Goal: Transaction & Acquisition: Purchase product/service

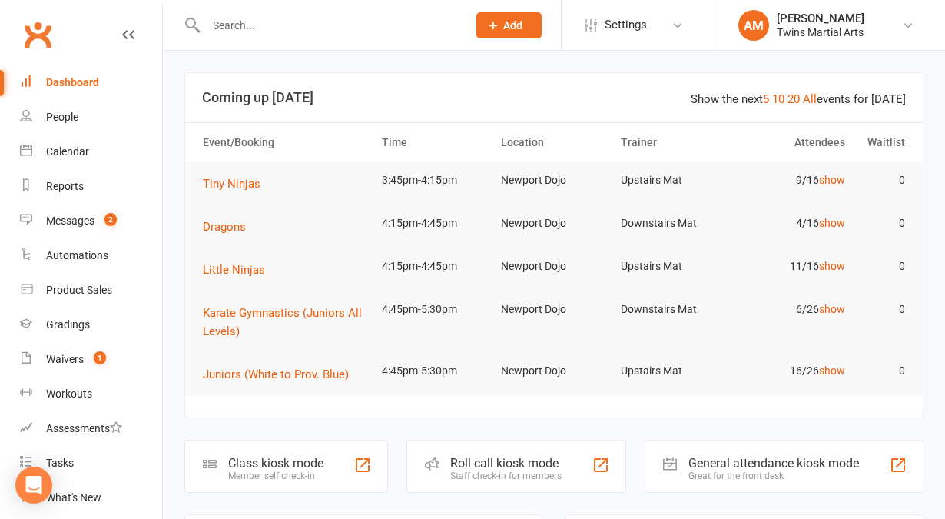
click at [333, 28] on input "text" at bounding box center [328, 26] width 255 height 22
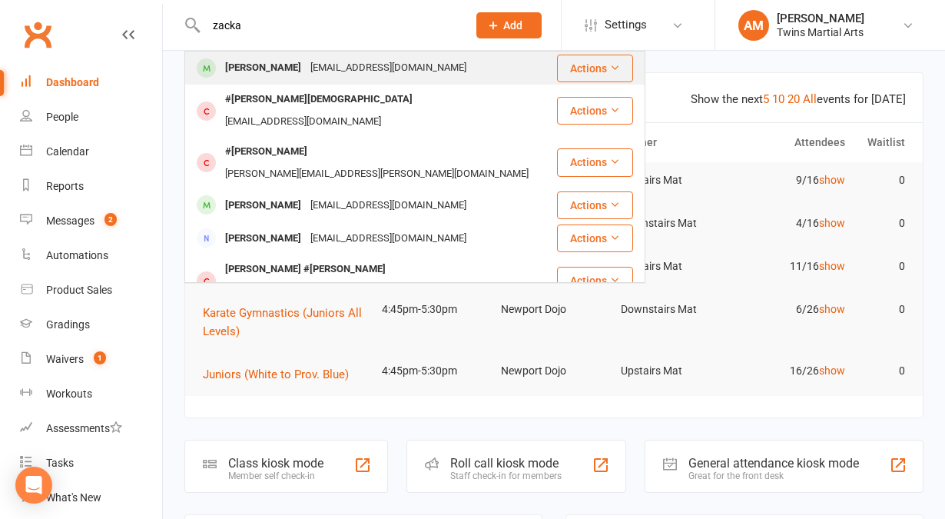
type input "zacka"
click at [281, 61] on div "Zackariya Boukhait" at bounding box center [263, 68] width 85 height 22
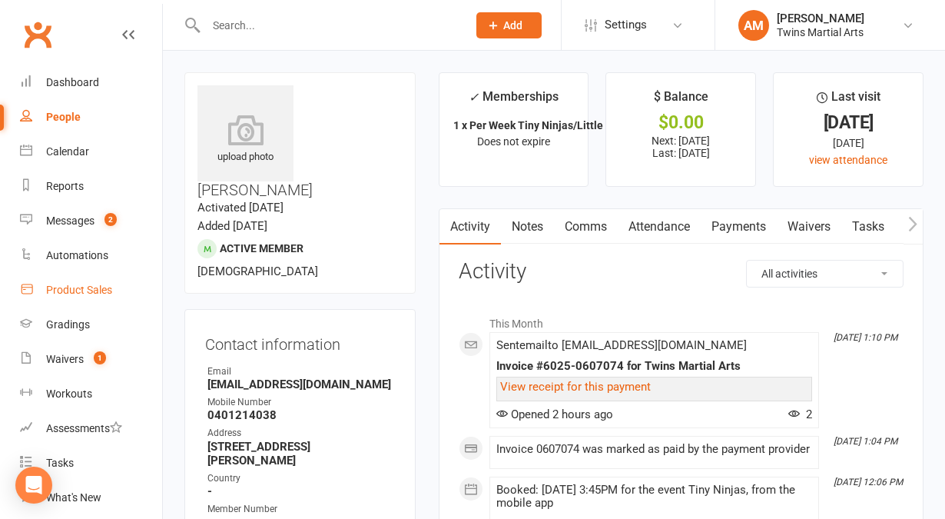
click at [81, 286] on div "Product Sales" at bounding box center [79, 290] width 66 height 12
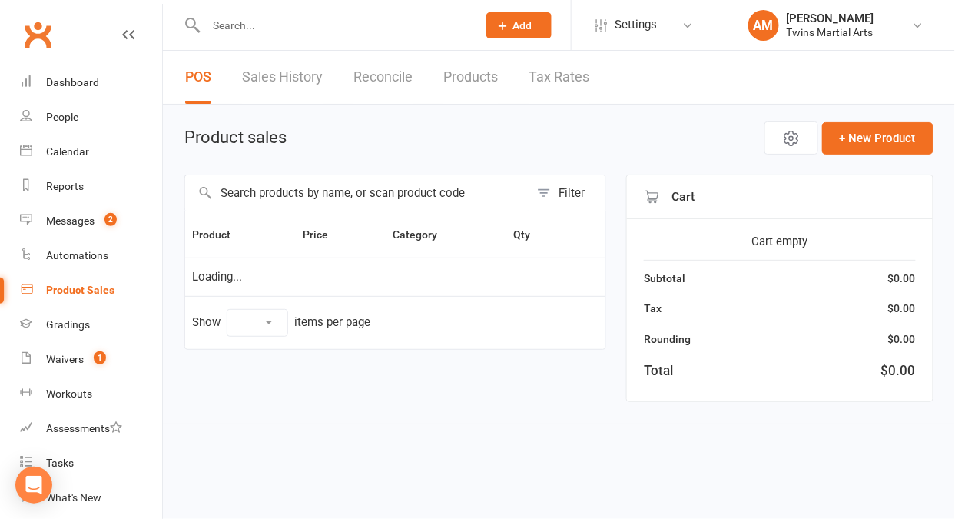
select select "10"
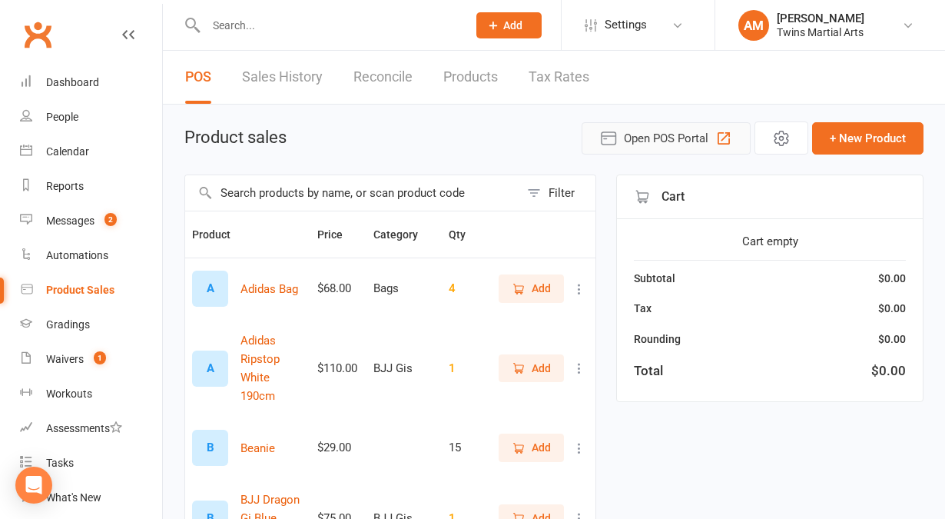
click at [673, 134] on span "Open POS Portal" at bounding box center [666, 138] width 85 height 18
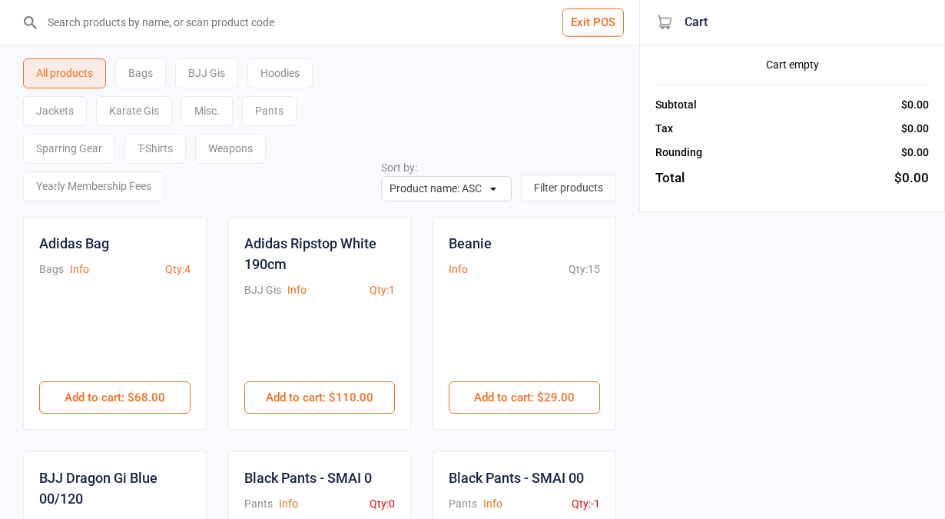
click at [158, 100] on div "Karate Gis" at bounding box center [134, 111] width 76 height 30
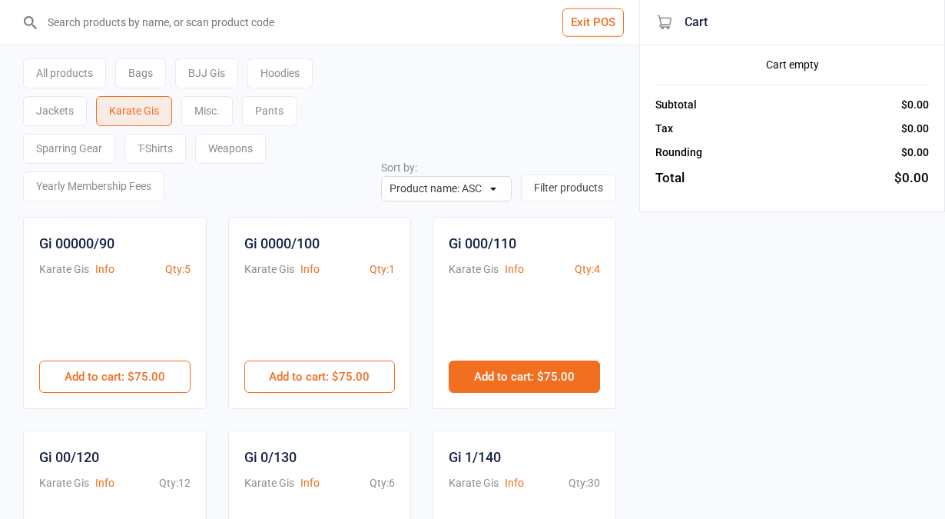
click at [533, 375] on button "Add to cart : $75.00" at bounding box center [524, 376] width 151 height 32
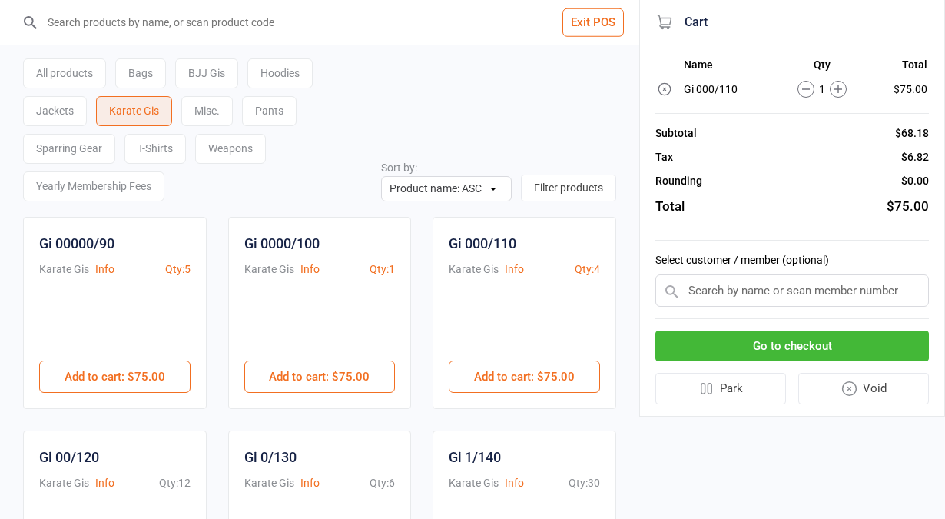
click at [795, 282] on input "text" at bounding box center [793, 290] width 274 height 32
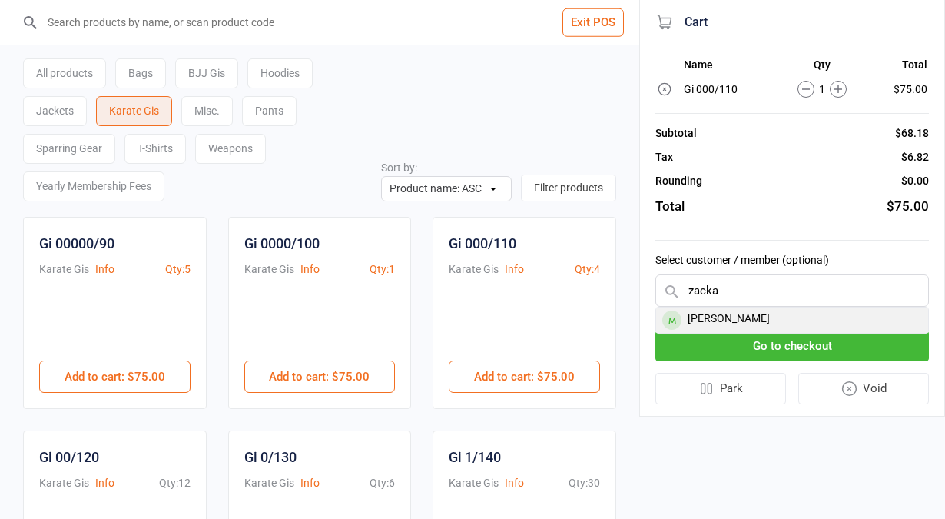
type input "zacka"
click at [753, 314] on div "[PERSON_NAME]" at bounding box center [792, 319] width 272 height 25
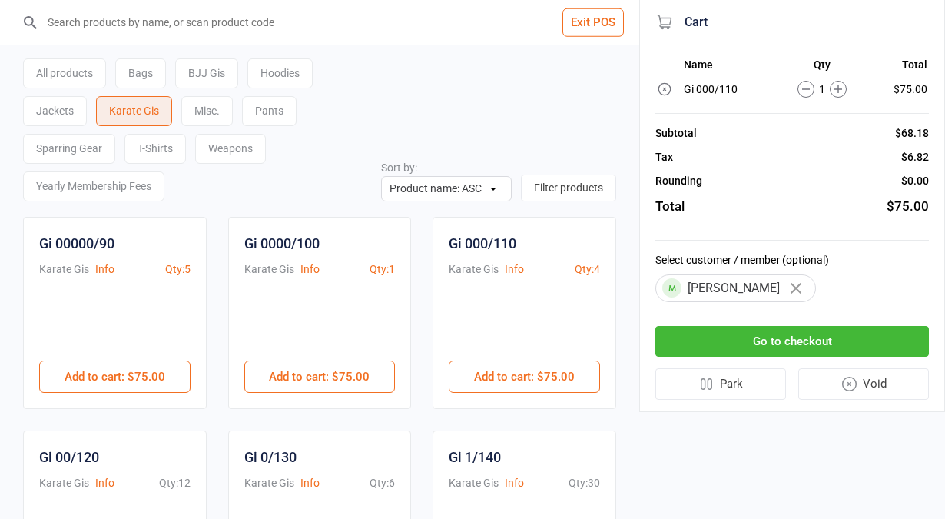
click at [742, 339] on button "Go to checkout" at bounding box center [793, 342] width 274 height 32
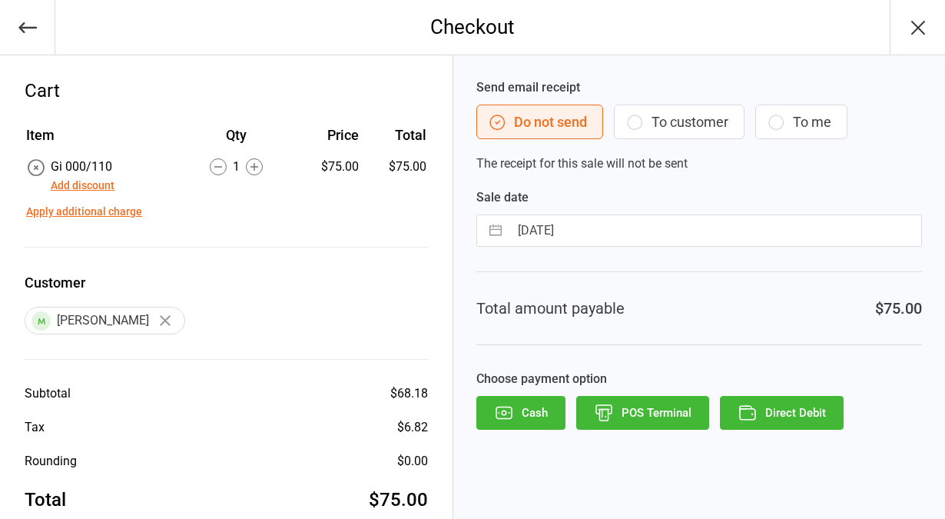
click at [86, 211] on button "Apply additional charge" at bounding box center [84, 212] width 116 height 16
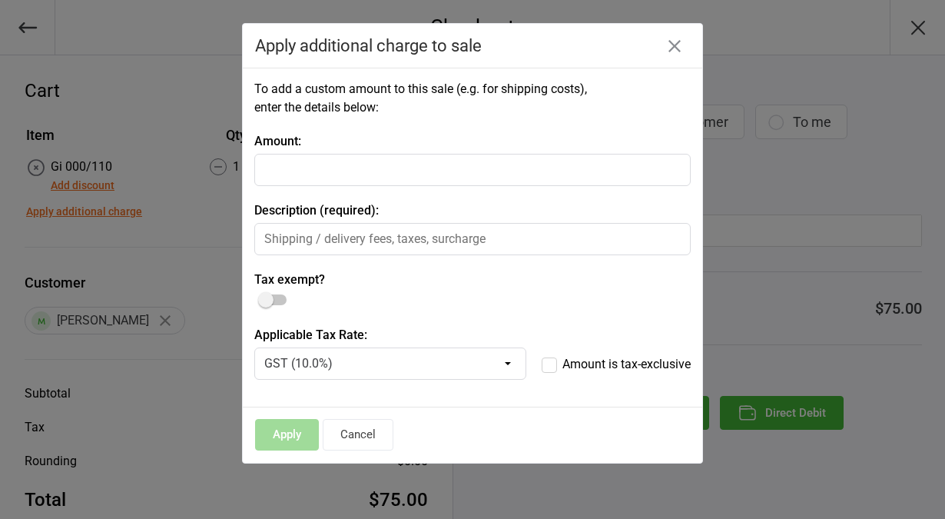
click at [675, 44] on icon "button" at bounding box center [675, 46] width 12 height 12
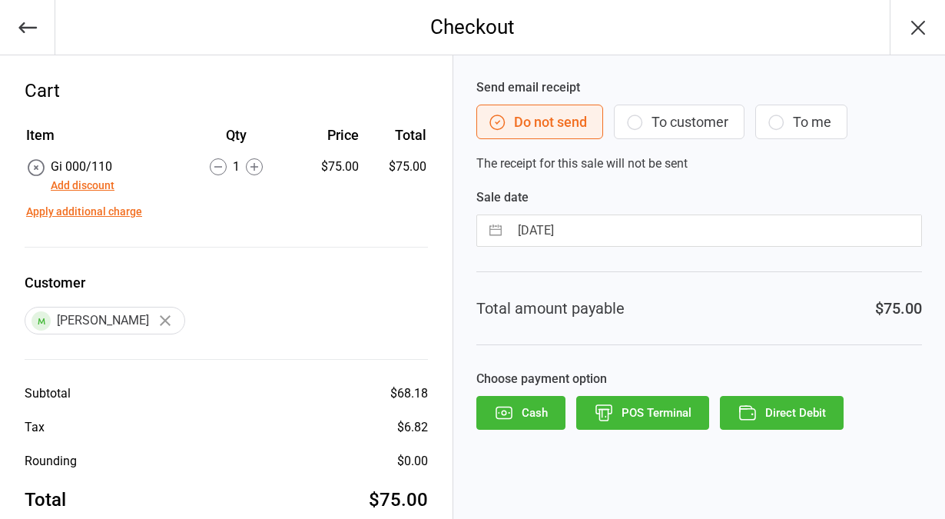
click at [104, 185] on button "Add discount" at bounding box center [83, 186] width 64 height 16
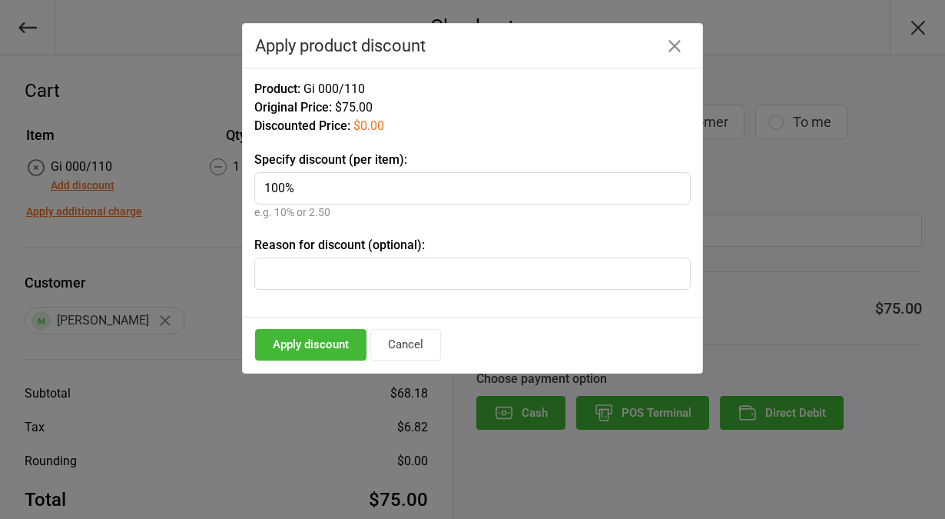
type input "100%"
click at [380, 261] on input "text" at bounding box center [472, 273] width 437 height 32
type input "Sign up"
click at [327, 336] on button "Apply discount" at bounding box center [310, 345] width 111 height 32
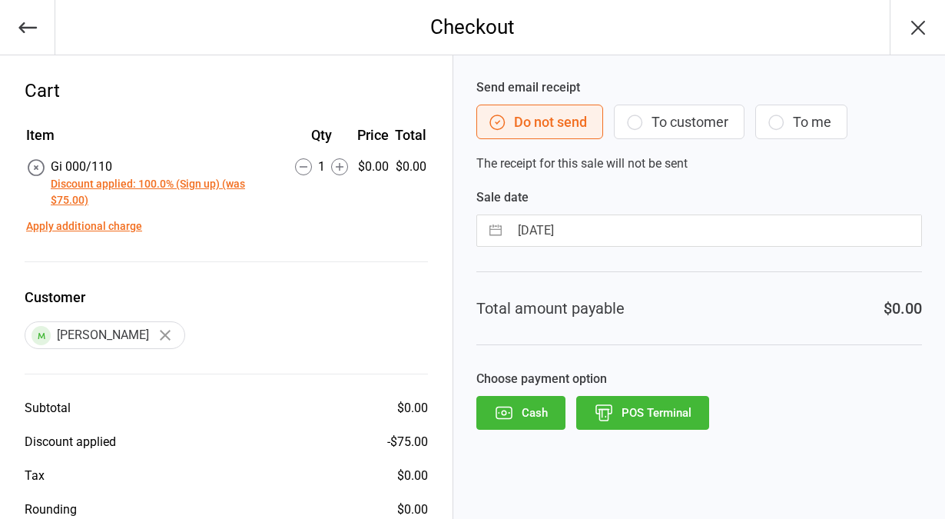
click at [626, 416] on button "POS Terminal" at bounding box center [642, 413] width 133 height 34
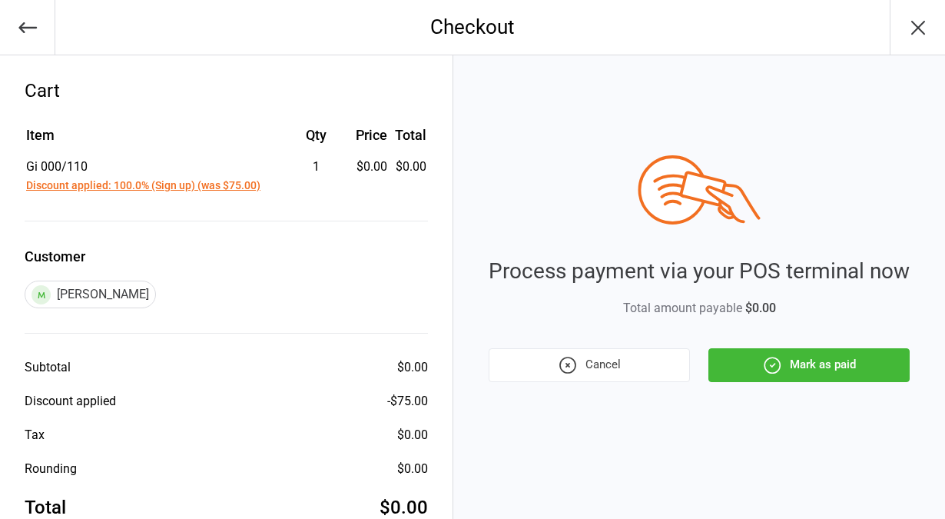
click at [807, 367] on button "Mark as paid" at bounding box center [809, 365] width 201 height 34
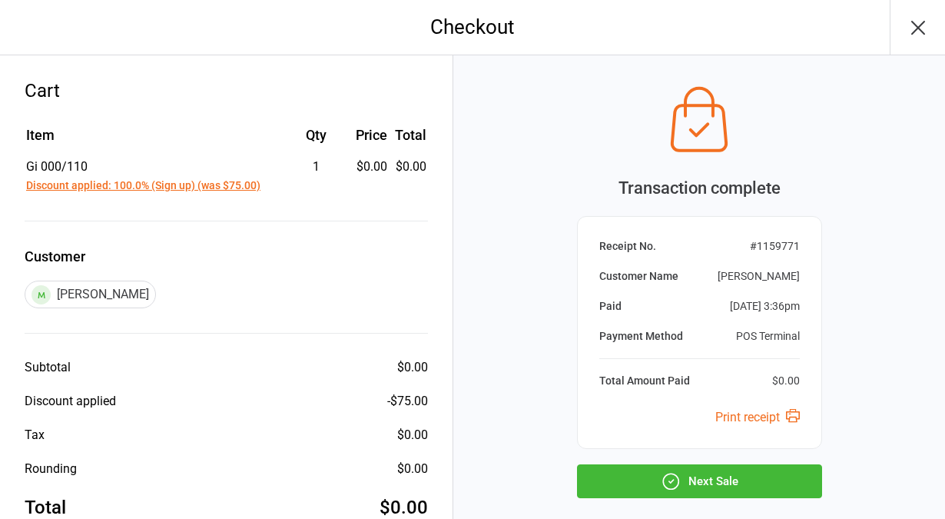
click at [696, 480] on button "Next Sale" at bounding box center [699, 481] width 245 height 34
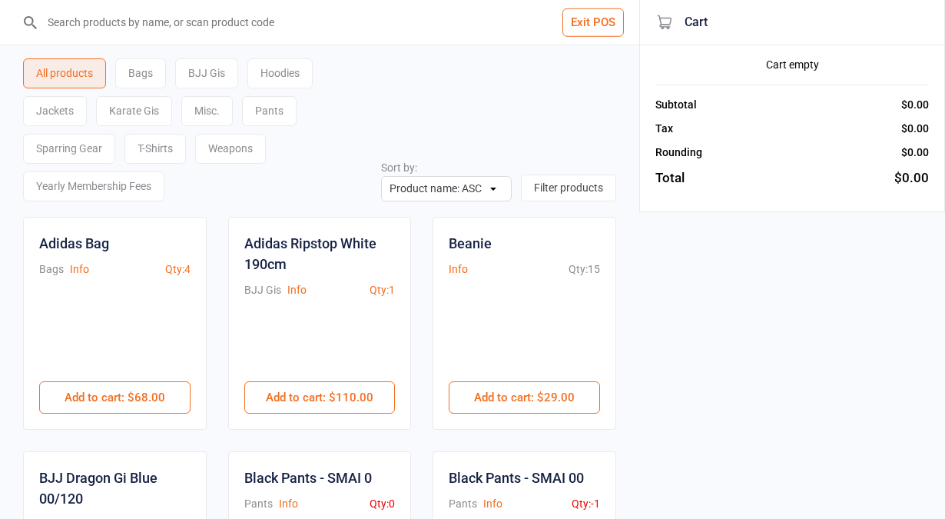
click at [611, 34] on button "Exit POS" at bounding box center [593, 22] width 61 height 28
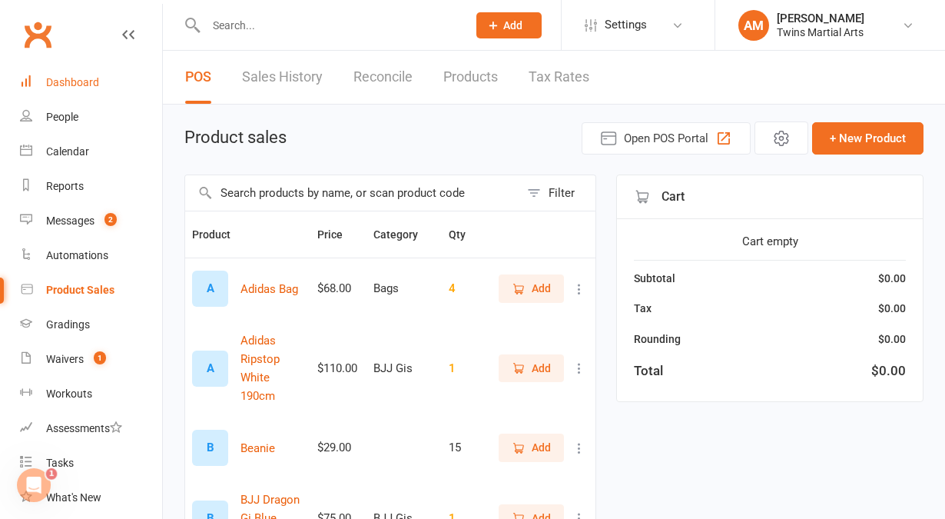
click at [69, 88] on link "Dashboard" at bounding box center [91, 82] width 142 height 35
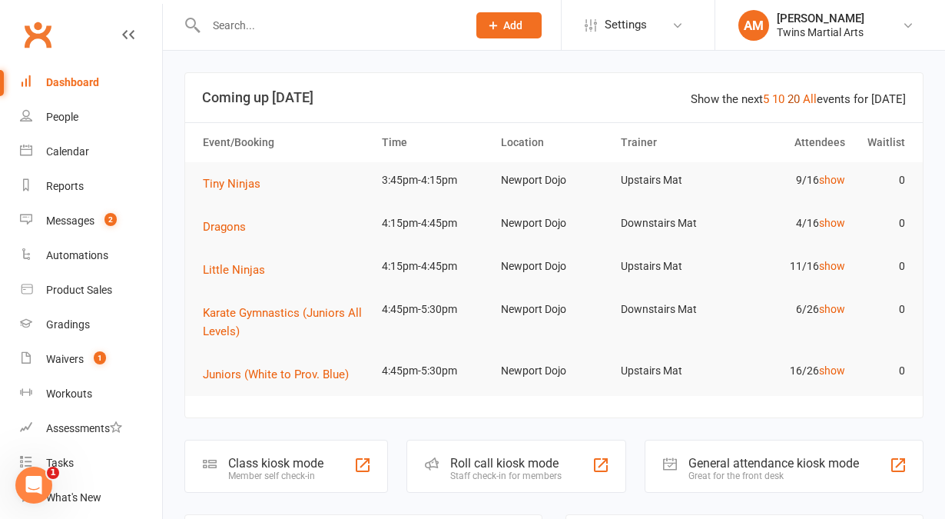
click at [799, 98] on link "20" at bounding box center [794, 99] width 12 height 14
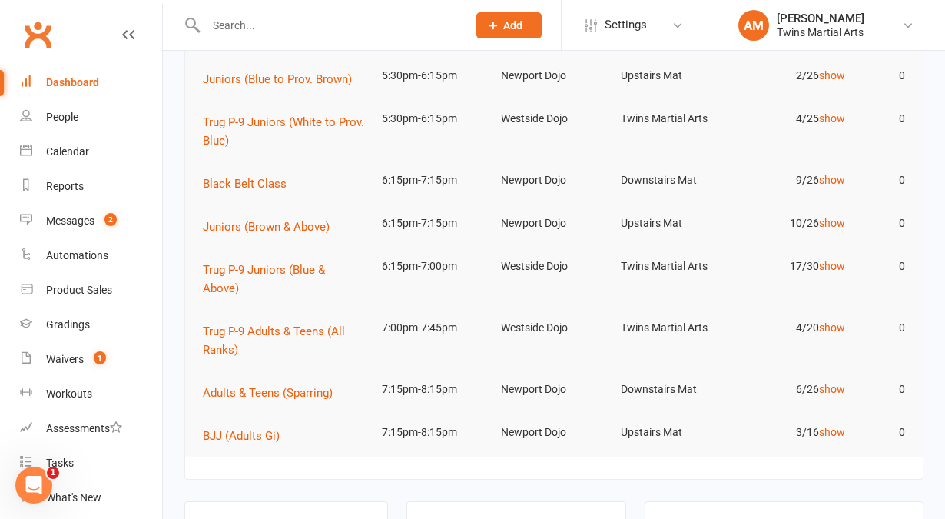
scroll to position [462, 0]
click at [834, 434] on link "show" at bounding box center [832, 431] width 26 height 12
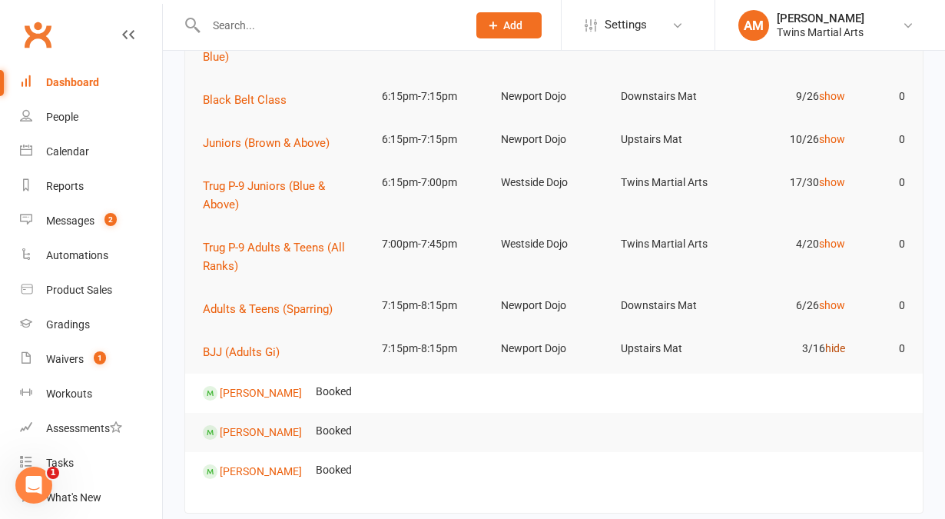
scroll to position [550, 0]
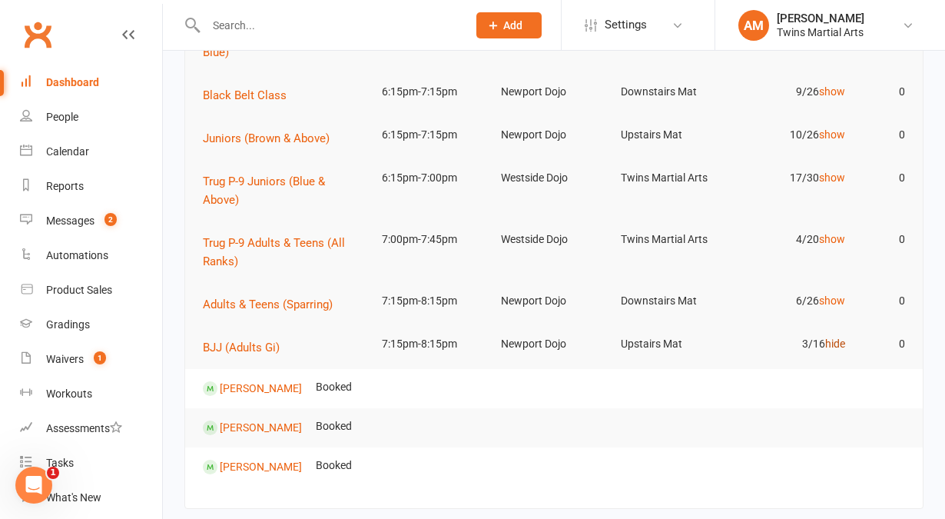
click at [831, 344] on link "hide" at bounding box center [835, 343] width 20 height 12
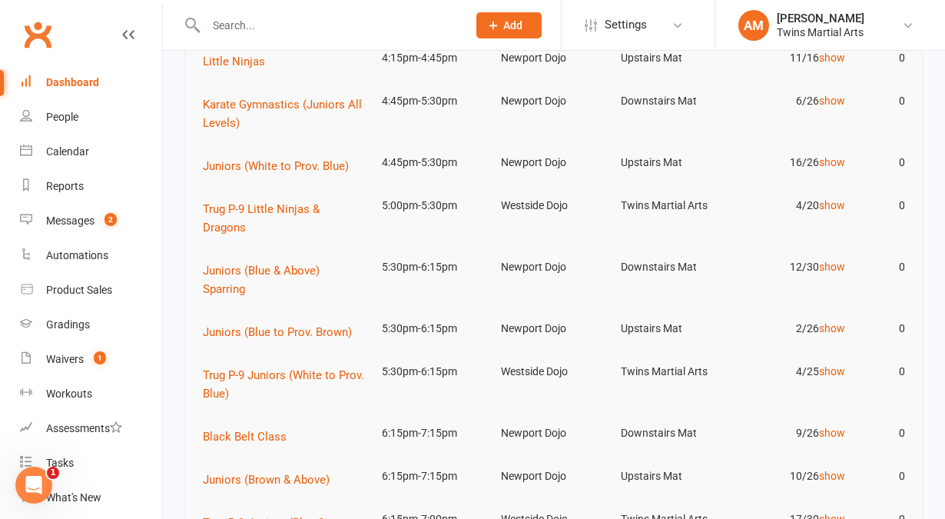
scroll to position [0, 0]
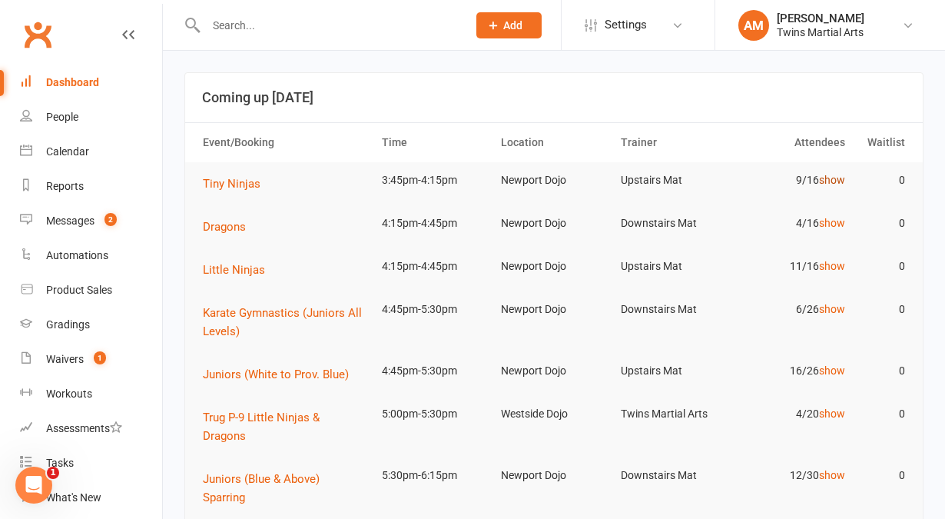
click at [835, 178] on link "show" at bounding box center [832, 180] width 26 height 12
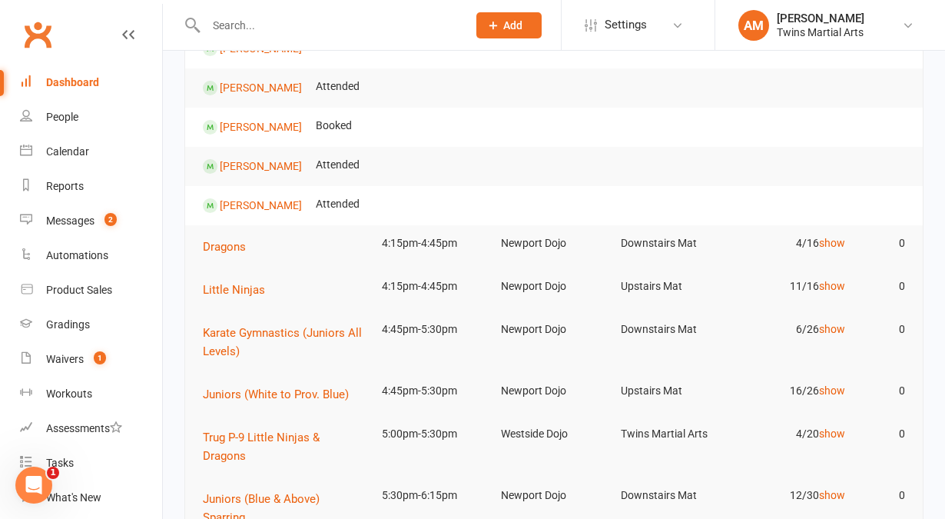
scroll to position [334, 0]
click at [831, 247] on link "show" at bounding box center [832, 241] width 26 height 12
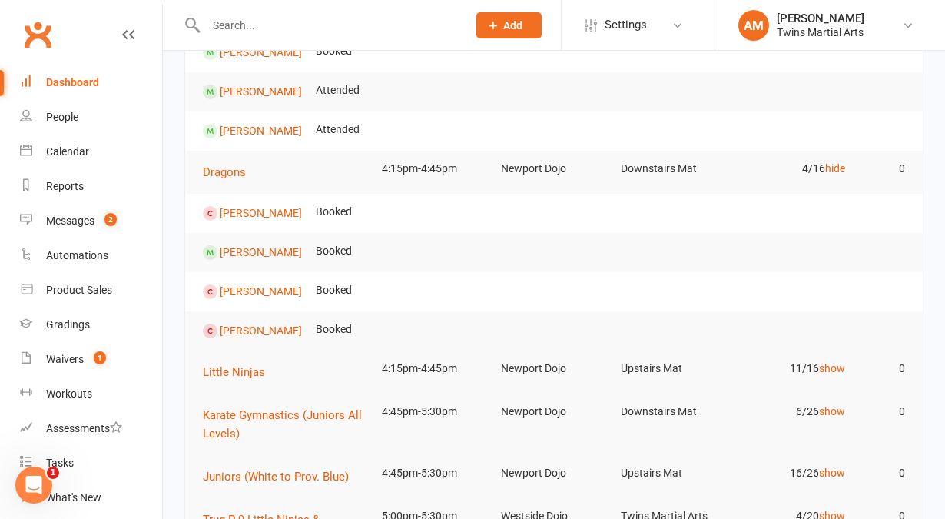
scroll to position [489, 0]
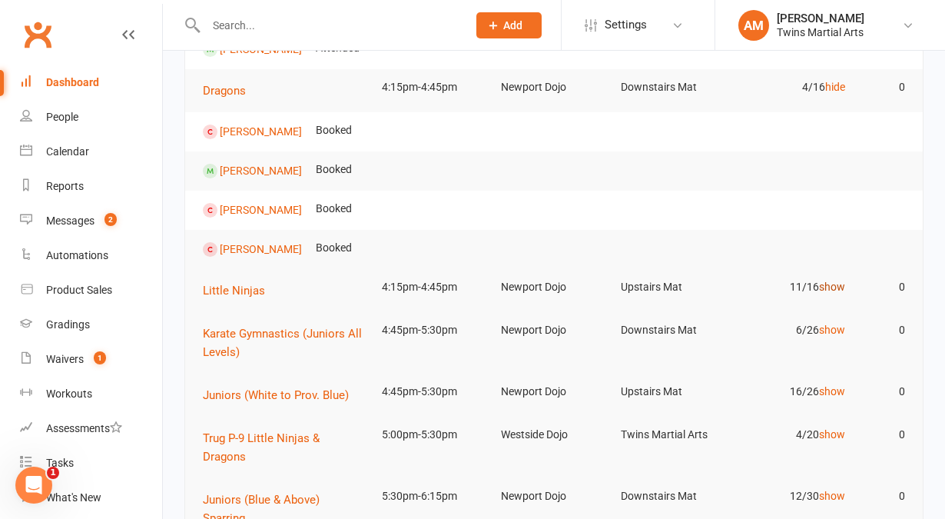
click at [842, 290] on link "show" at bounding box center [832, 287] width 26 height 12
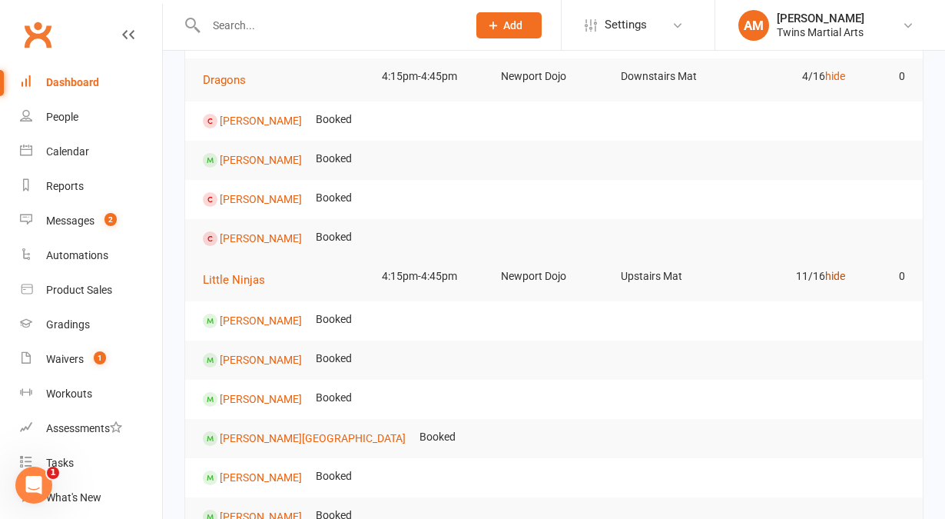
scroll to position [500, 0]
click at [838, 271] on link "hide" at bounding box center [835, 276] width 20 height 12
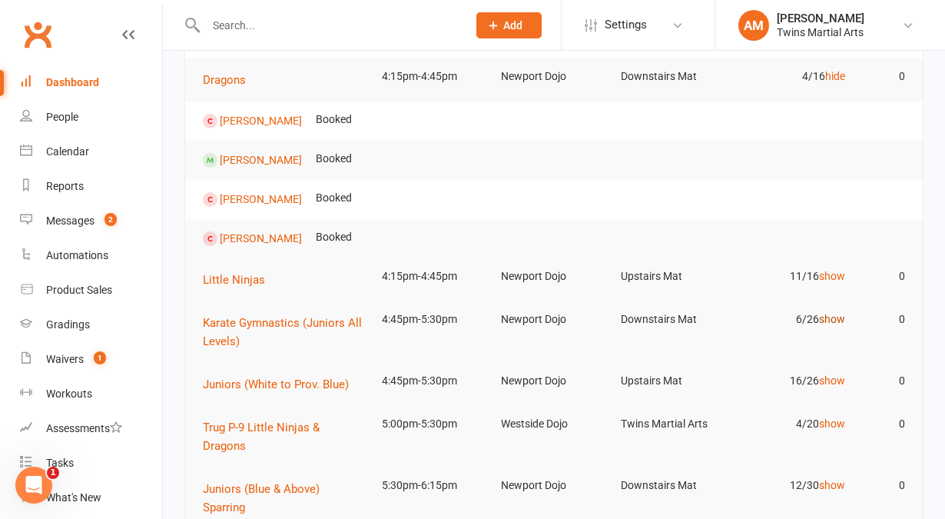
click at [828, 320] on link "show" at bounding box center [832, 319] width 26 height 12
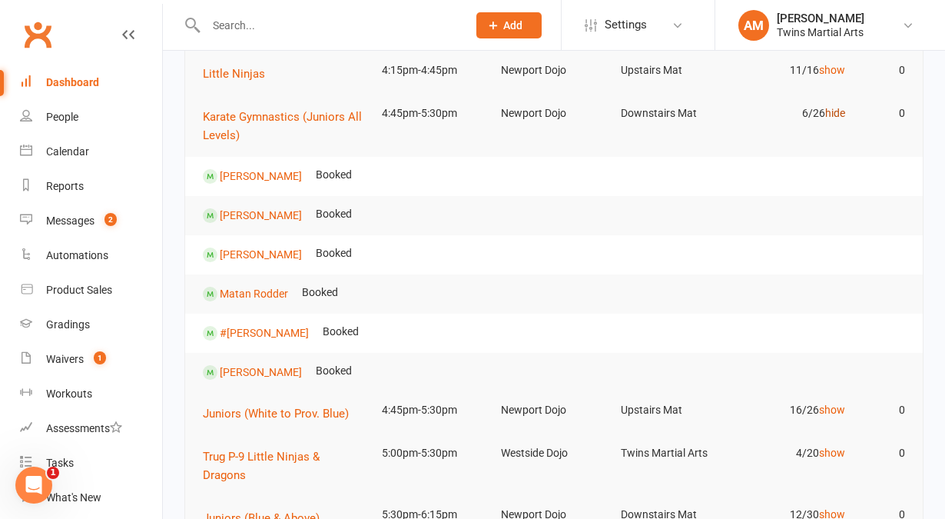
scroll to position [712, 0]
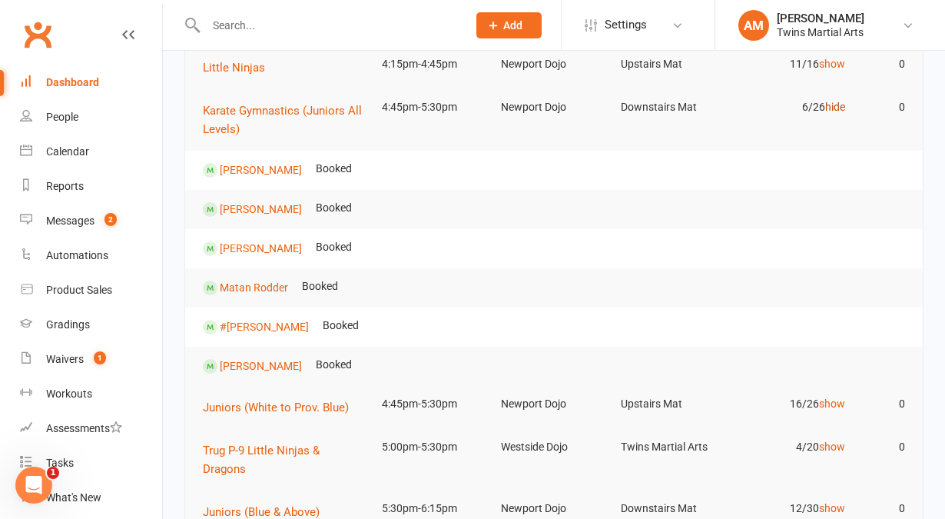
click at [838, 108] on link "hide" at bounding box center [835, 107] width 20 height 12
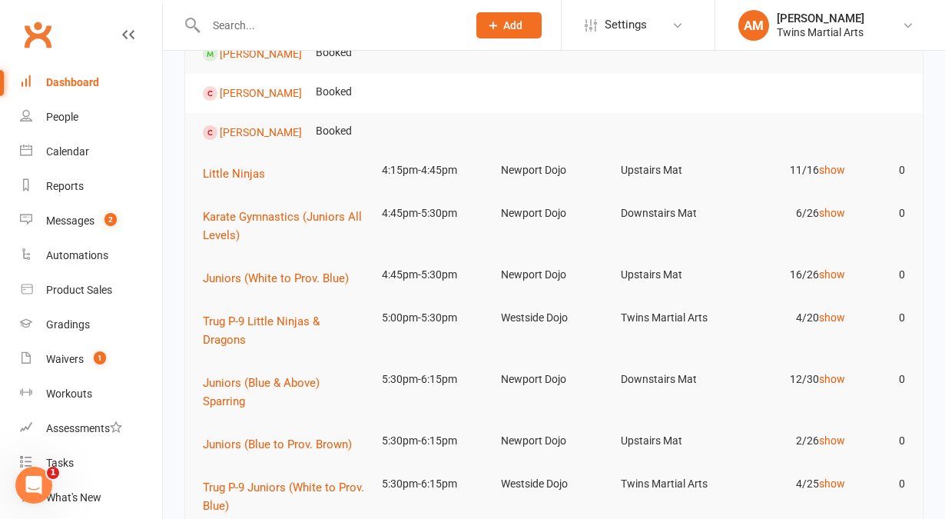
scroll to position [605, 0]
click at [825, 440] on link "show" at bounding box center [832, 441] width 26 height 12
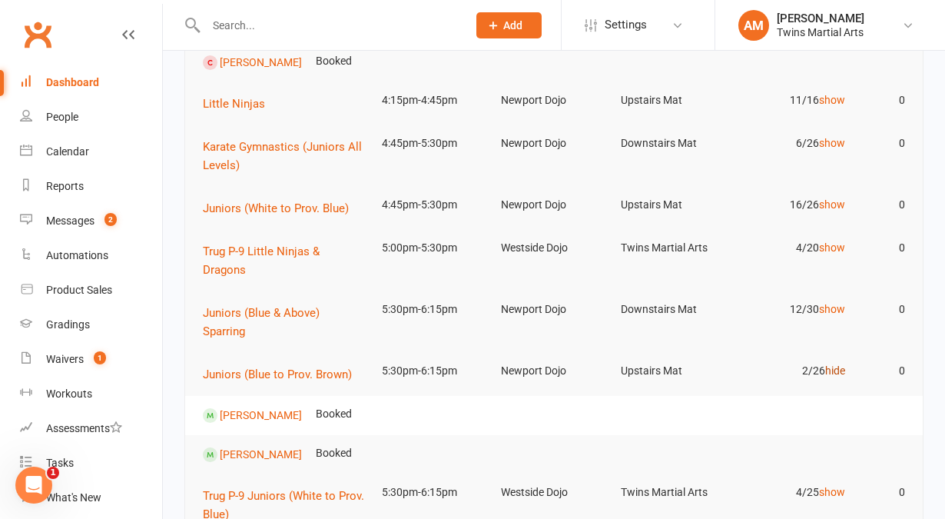
scroll to position [676, 0]
click at [839, 371] on link "hide" at bounding box center [835, 370] width 20 height 12
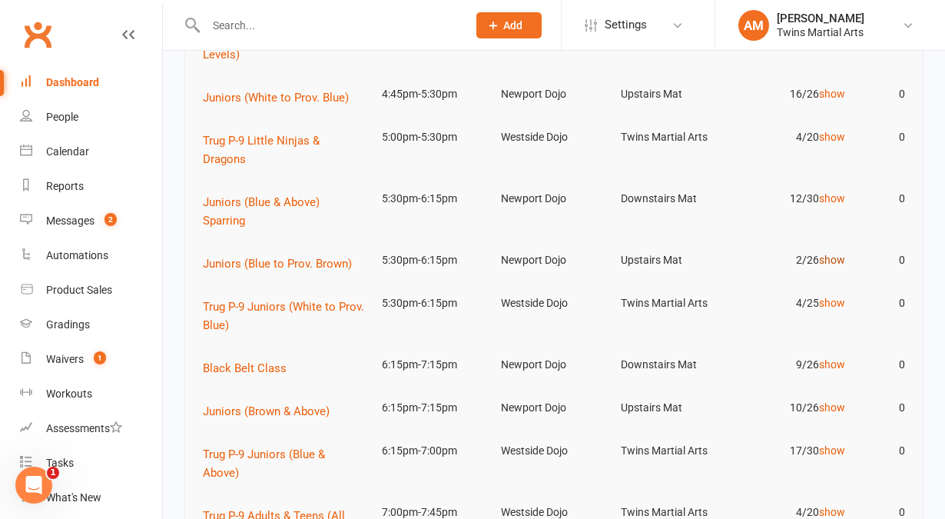
scroll to position [787, 0]
click at [832, 367] on link "show" at bounding box center [832, 363] width 26 height 12
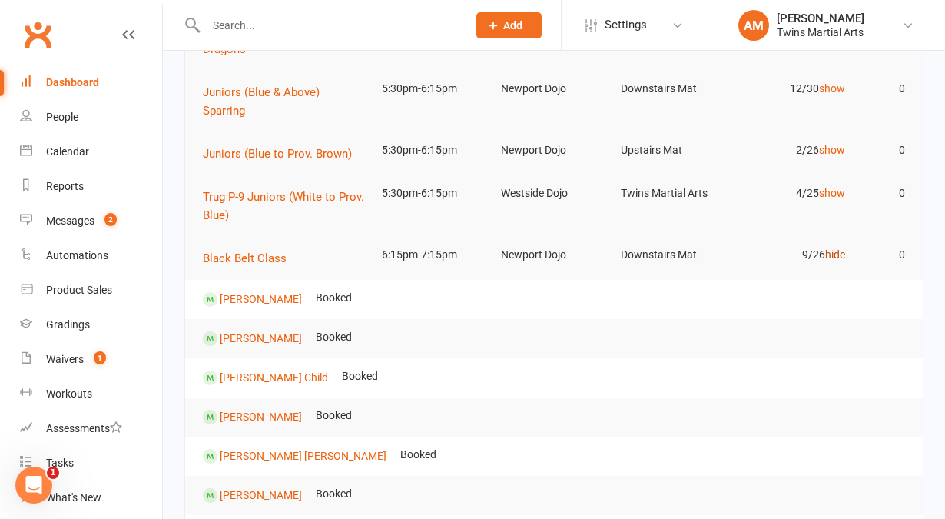
scroll to position [895, 0]
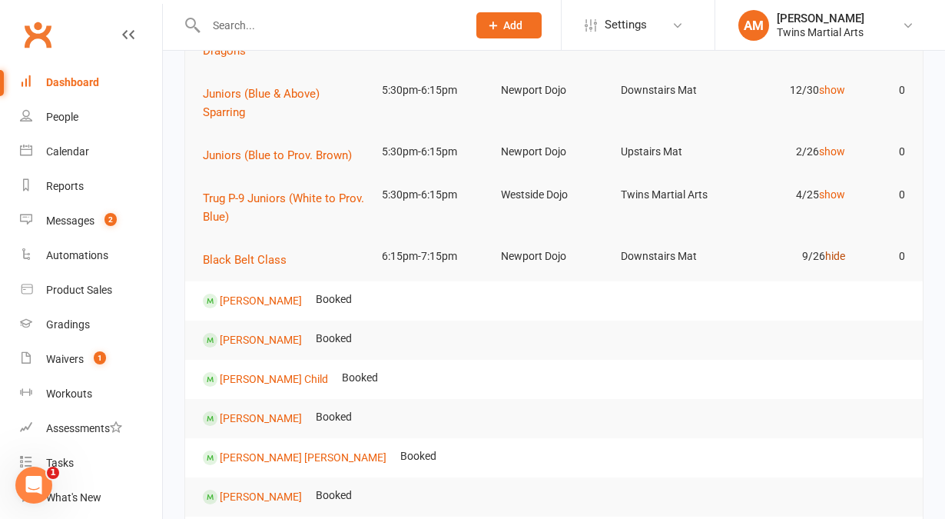
click at [829, 251] on link "hide" at bounding box center [835, 256] width 20 height 12
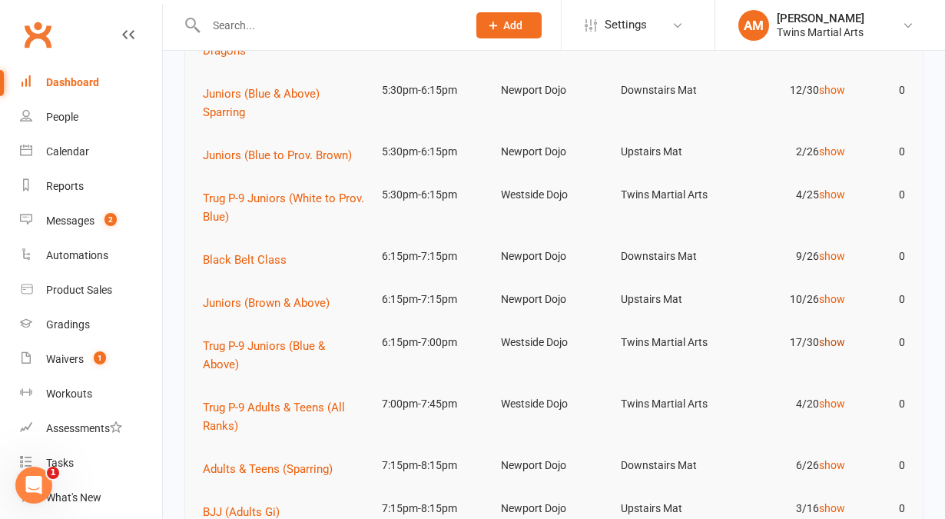
click at [839, 342] on link "show" at bounding box center [832, 342] width 26 height 12
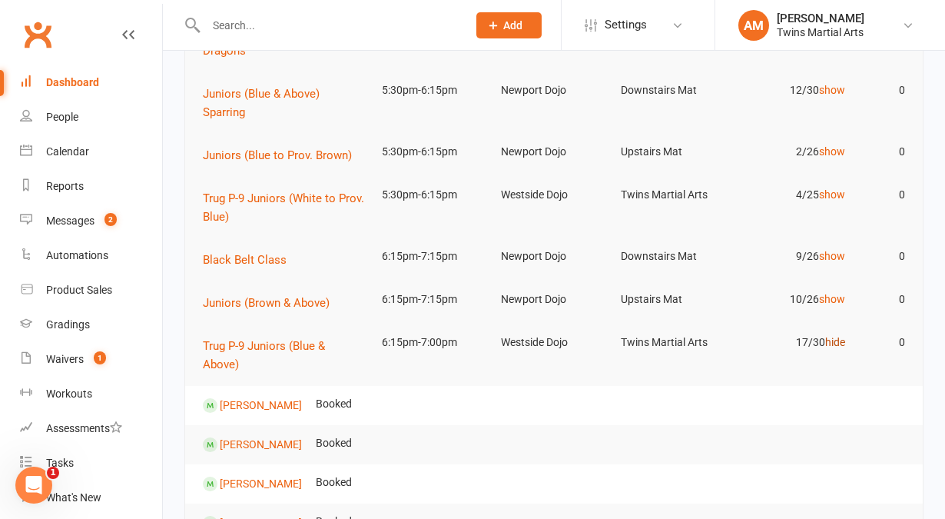
click at [839, 342] on link "hide" at bounding box center [835, 342] width 20 height 12
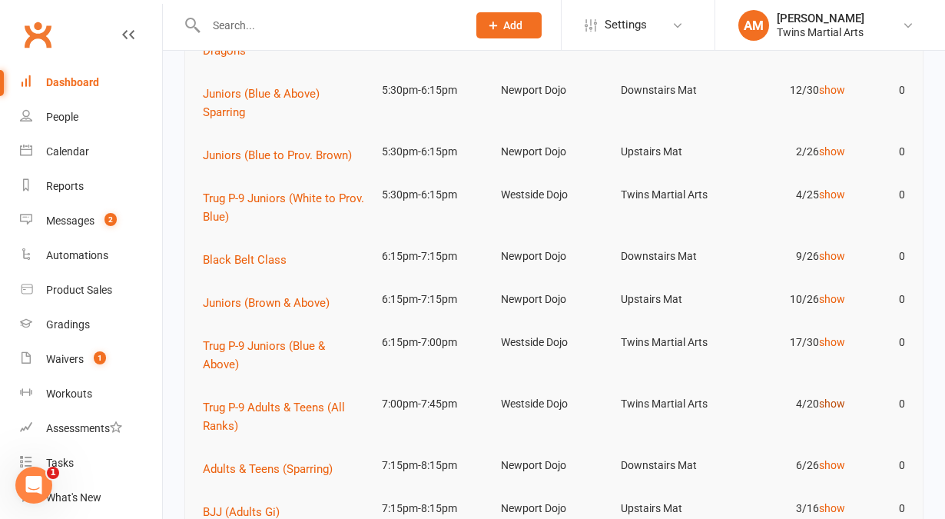
click at [825, 404] on link "show" at bounding box center [832, 403] width 26 height 12
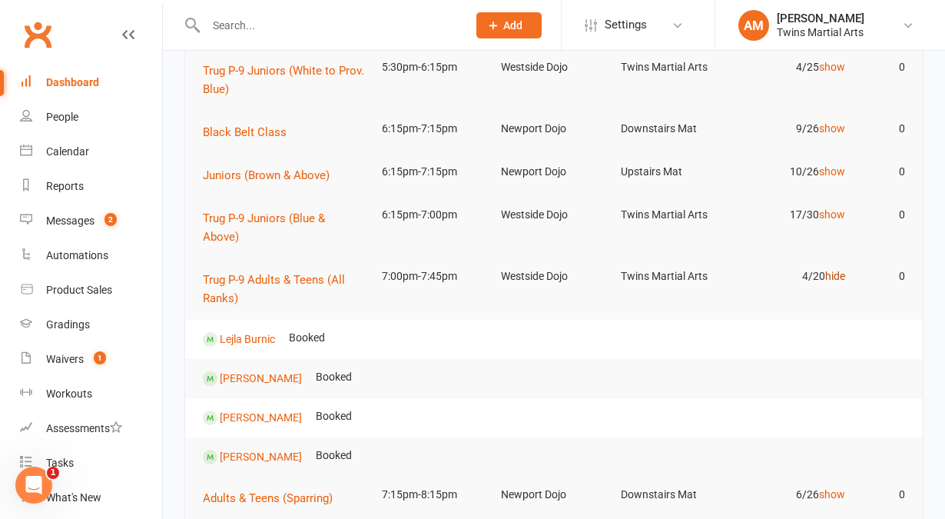
scroll to position [1023, 0]
click at [832, 269] on link "hide" at bounding box center [835, 275] width 20 height 12
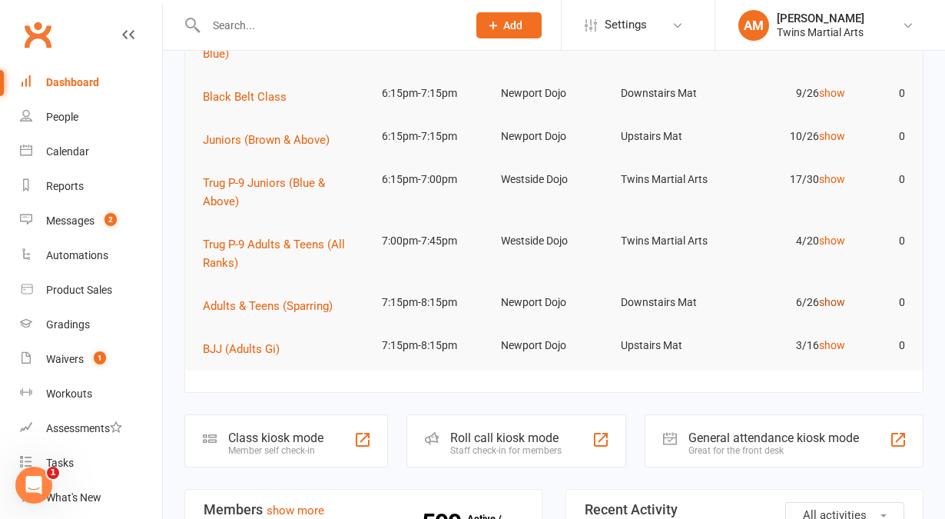
scroll to position [1063, 0]
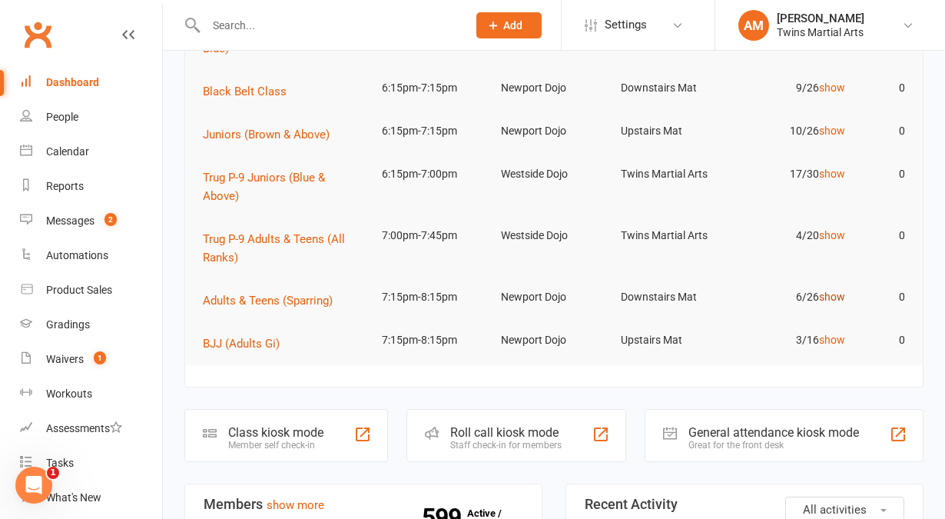
click at [833, 296] on link "show" at bounding box center [832, 297] width 26 height 12
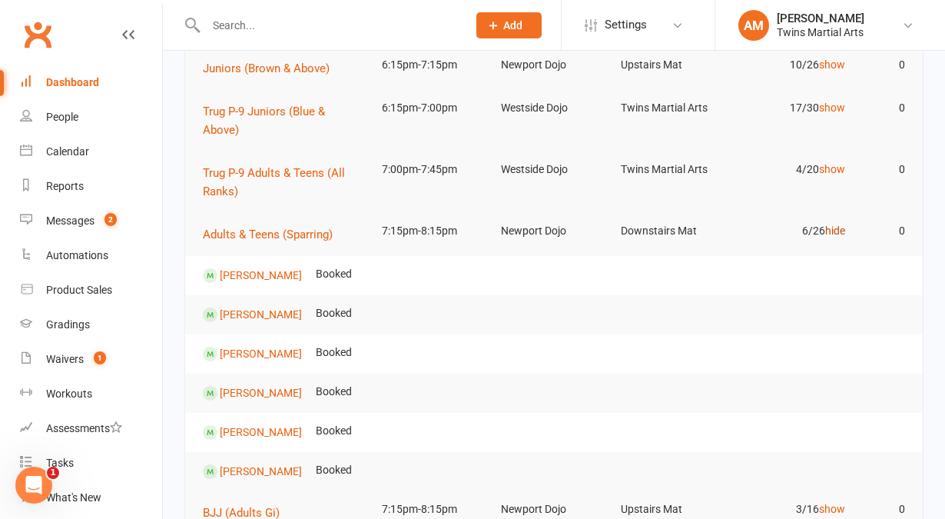
scroll to position [1125, 0]
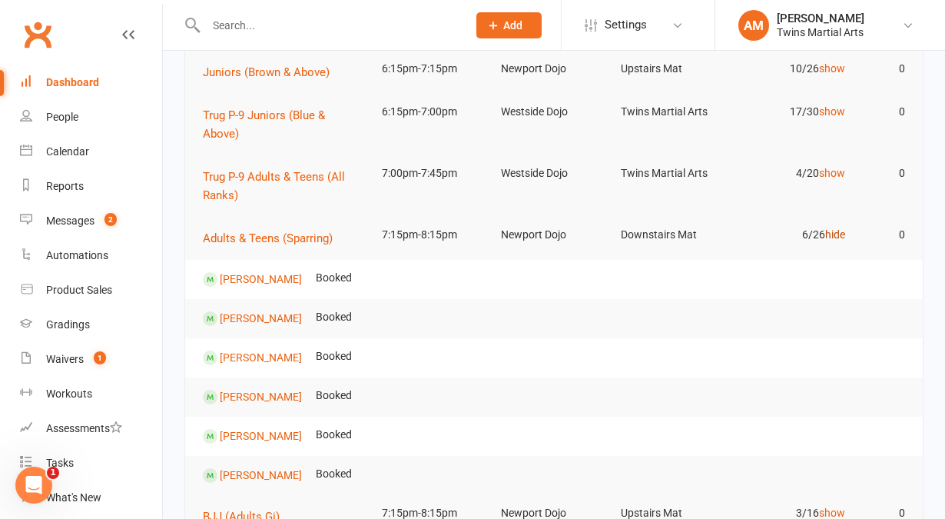
click at [839, 234] on link "hide" at bounding box center [835, 234] width 20 height 12
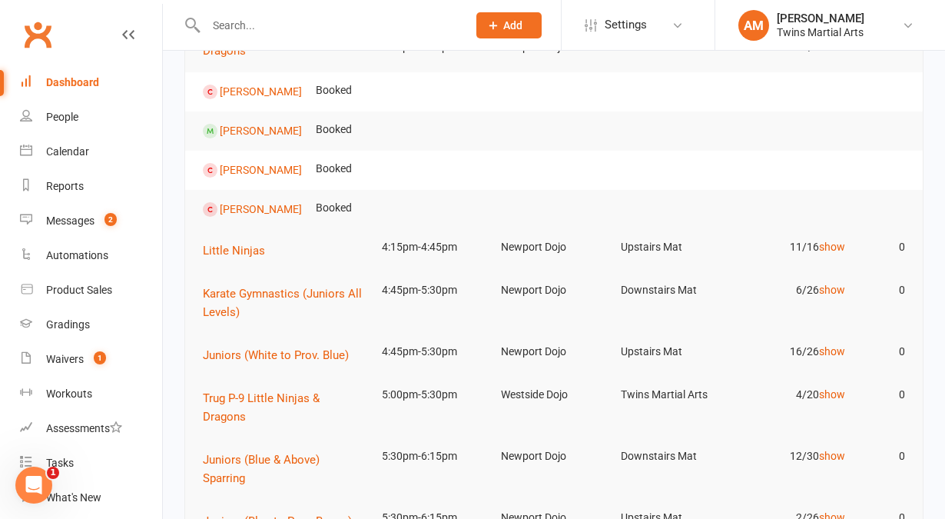
scroll to position [538, 0]
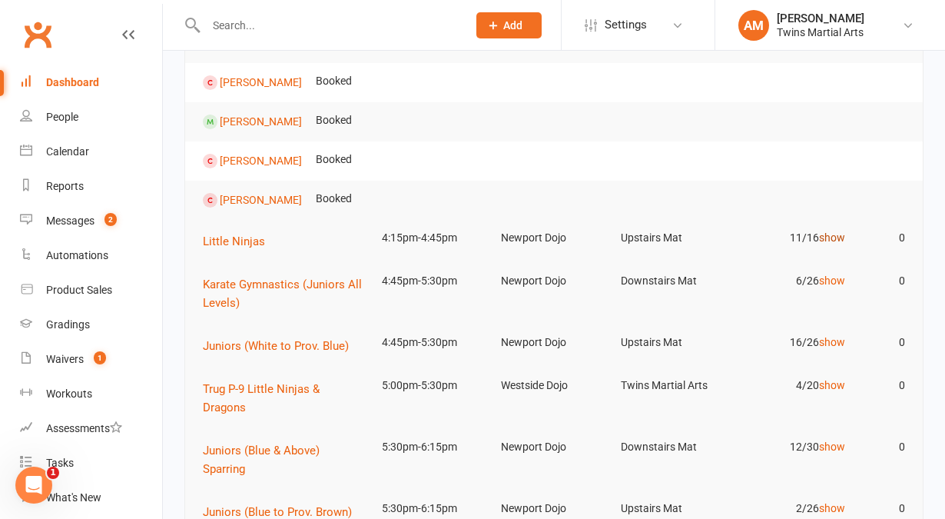
click at [826, 237] on link "show" at bounding box center [832, 237] width 26 height 12
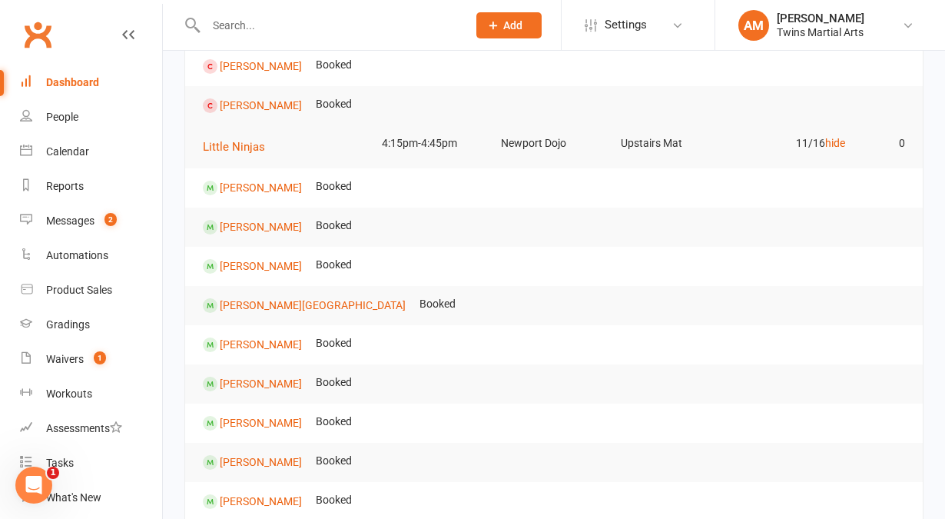
scroll to position [665, 0]
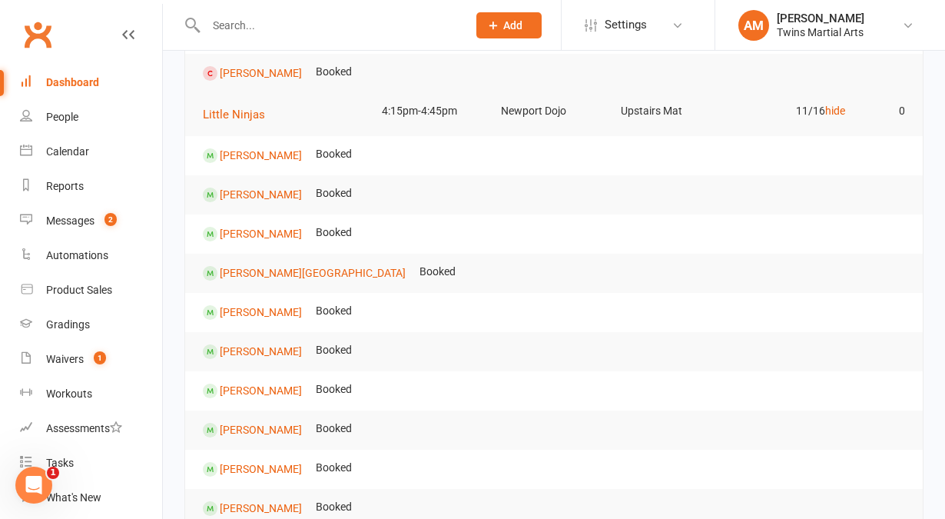
click at [257, 31] on input "text" at bounding box center [328, 26] width 255 height 22
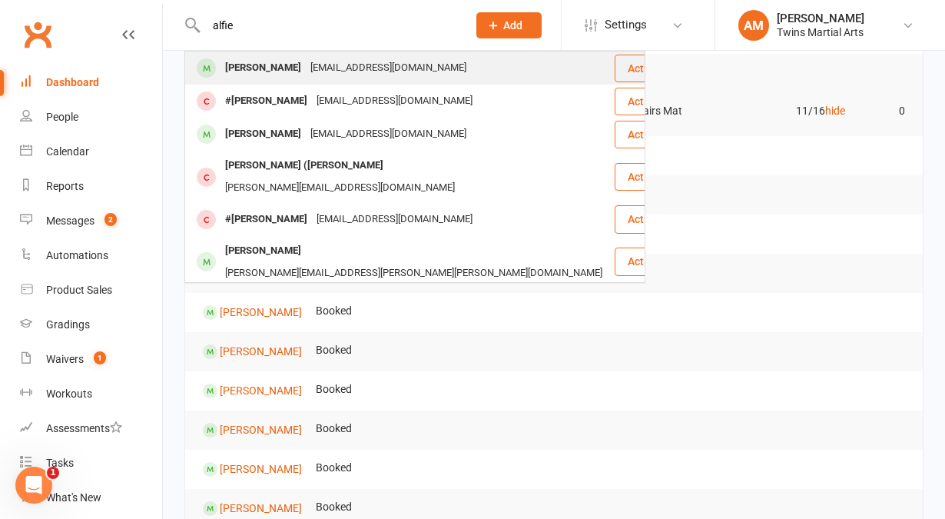
type input "alfie"
click at [274, 67] on div "[PERSON_NAME]" at bounding box center [263, 68] width 85 height 22
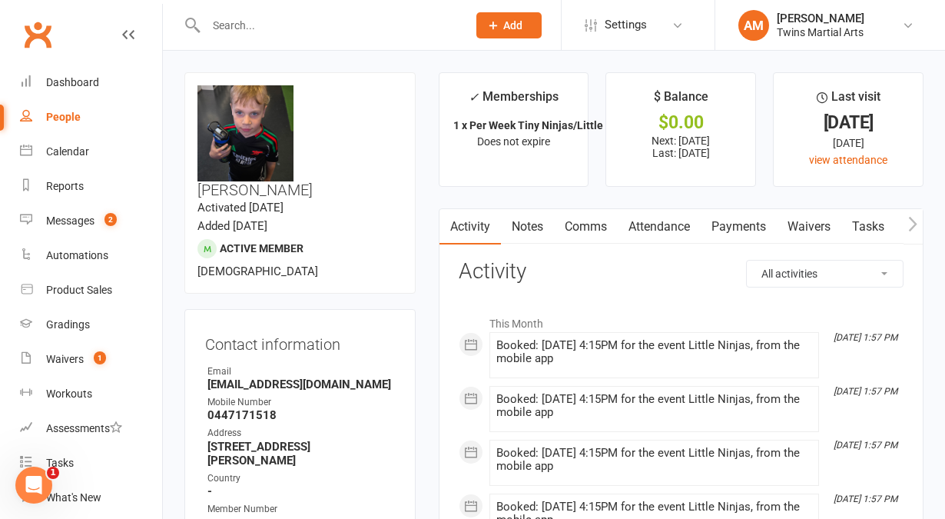
click at [758, 218] on link "Payments" at bounding box center [739, 226] width 76 height 35
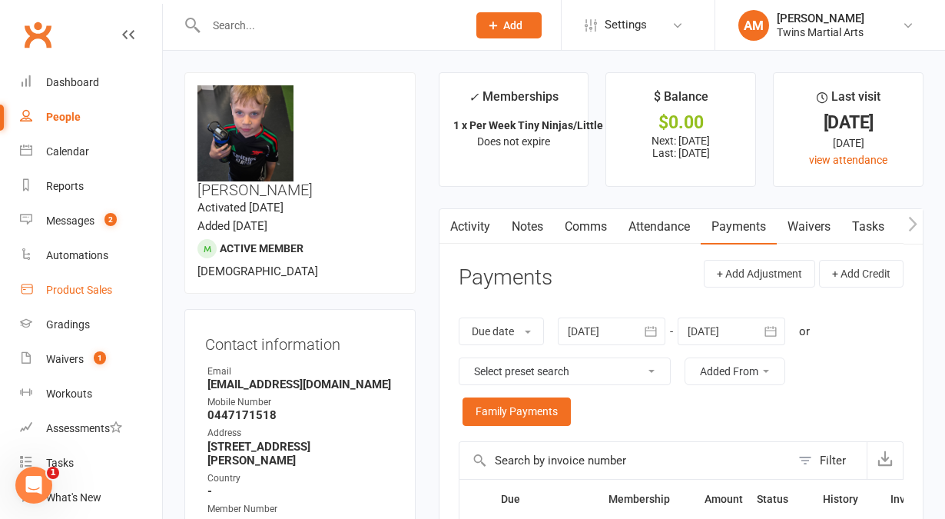
click at [104, 284] on div "Product Sales" at bounding box center [79, 290] width 66 height 12
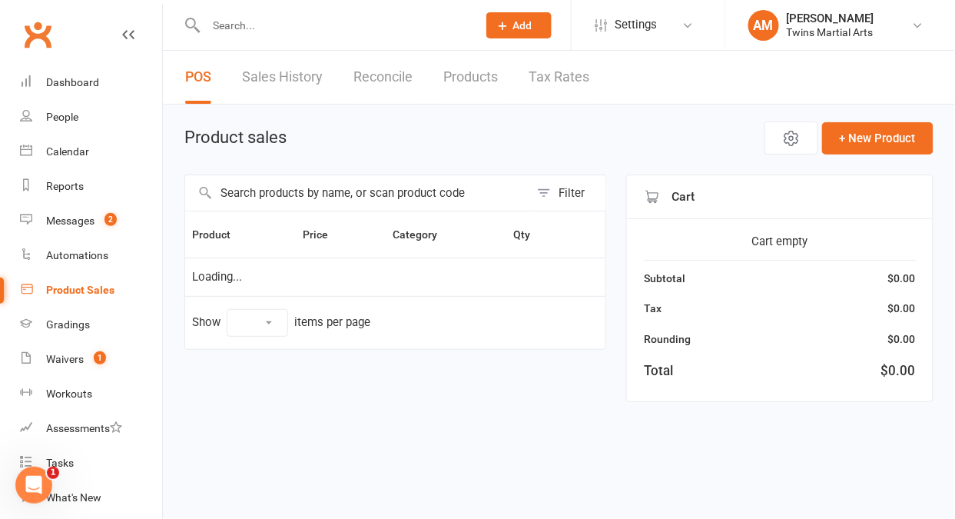
select select "10"
click at [344, 199] on input "text" at bounding box center [357, 192] width 344 height 35
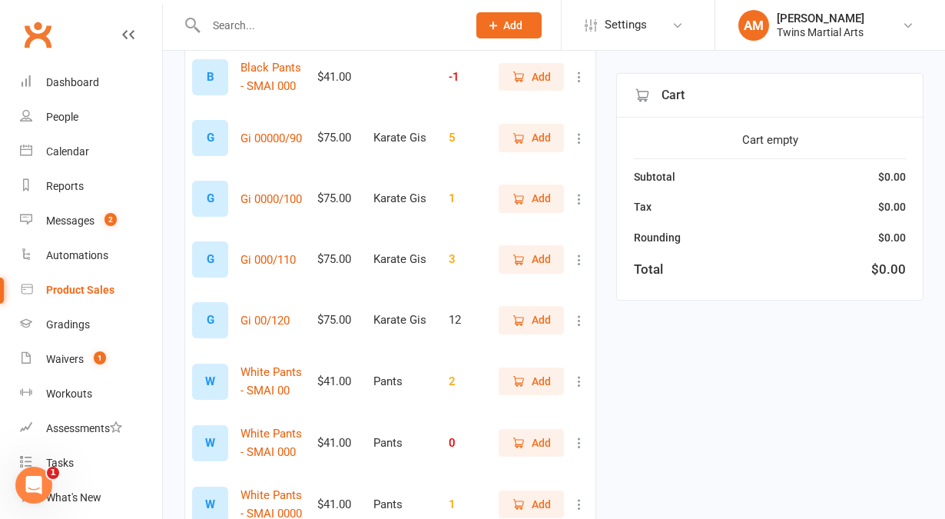
scroll to position [354, 0]
type input "00"
click at [536, 322] on span "Add" at bounding box center [541, 319] width 19 height 17
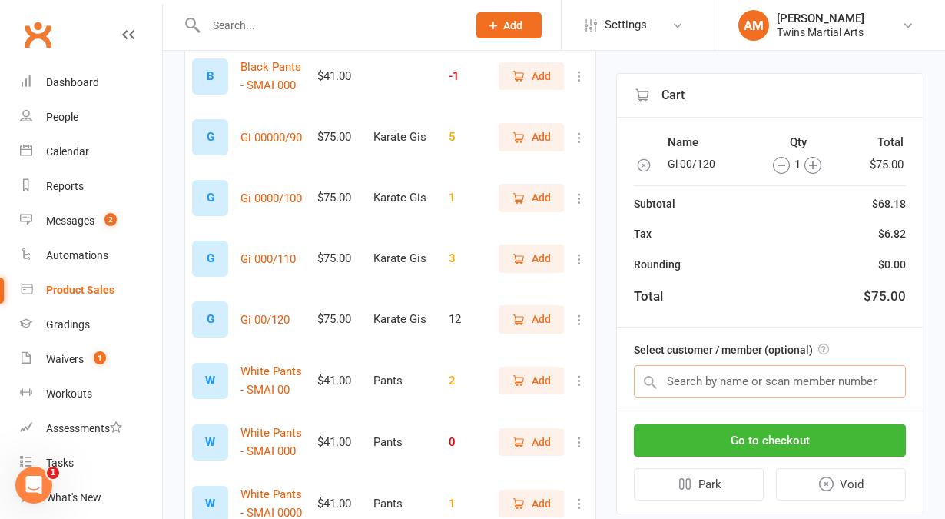
click at [703, 387] on input "text" at bounding box center [770, 381] width 272 height 32
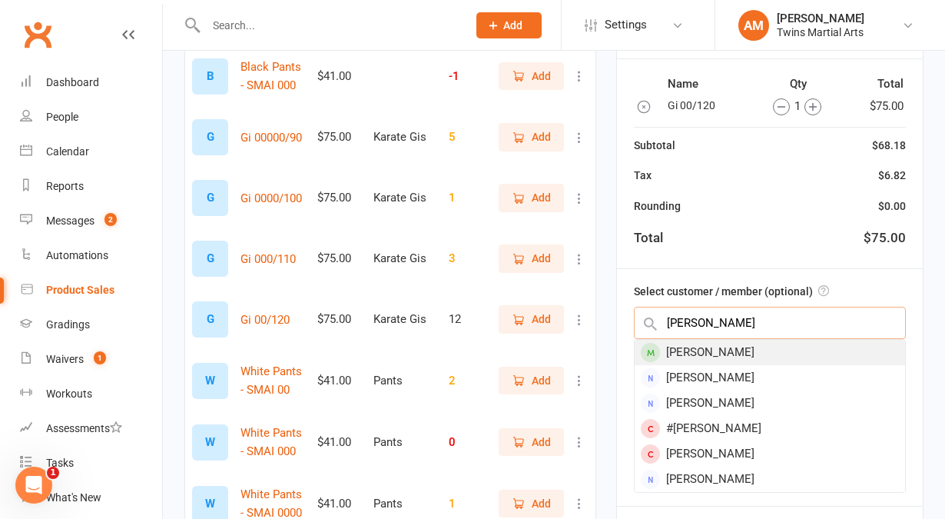
type input "alfie hall"
click at [689, 353] on div "[PERSON_NAME]" at bounding box center [770, 352] width 271 height 25
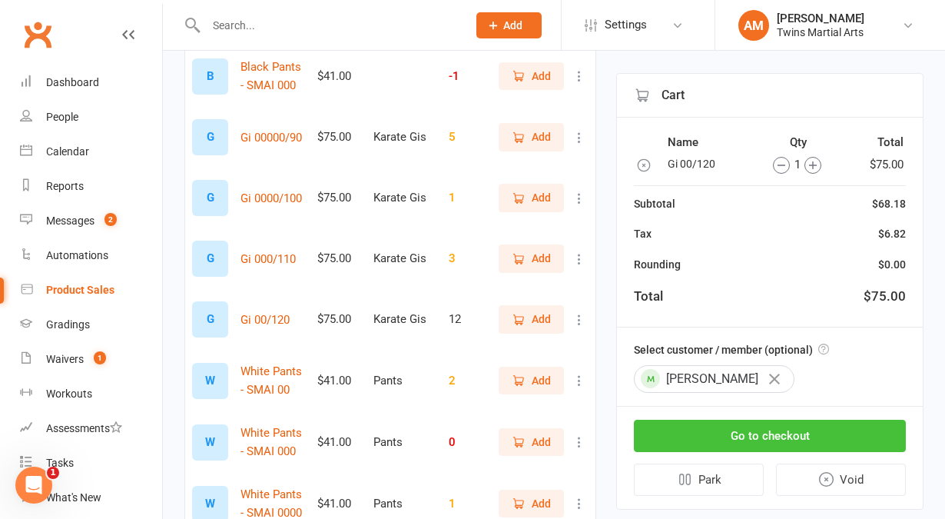
click at [743, 430] on button "Go to checkout" at bounding box center [770, 436] width 272 height 32
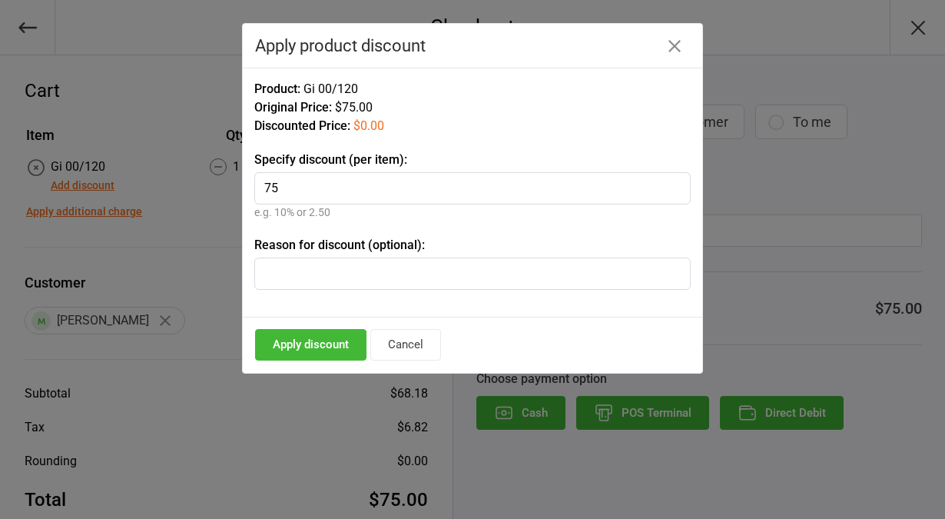
type input "75"
click at [304, 340] on button "Apply discount" at bounding box center [310, 345] width 111 height 32
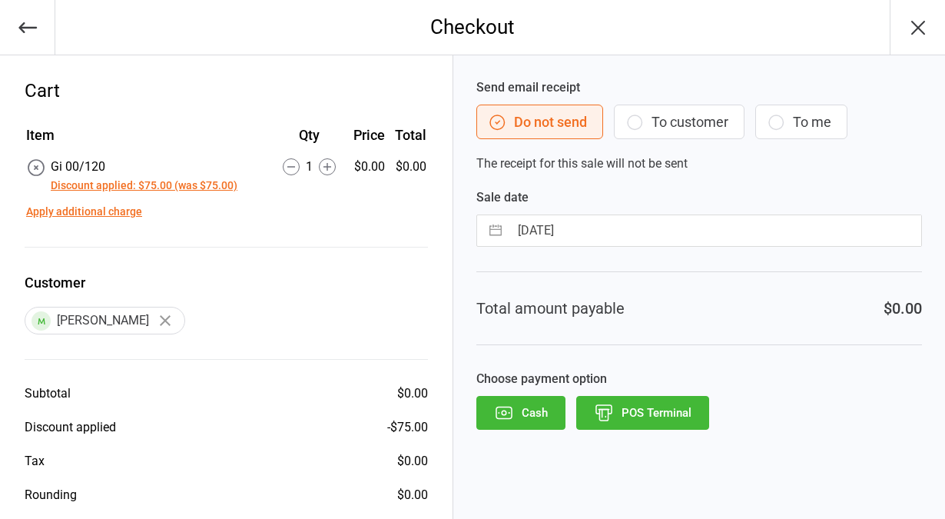
click at [622, 418] on button "POS Terminal" at bounding box center [642, 413] width 133 height 34
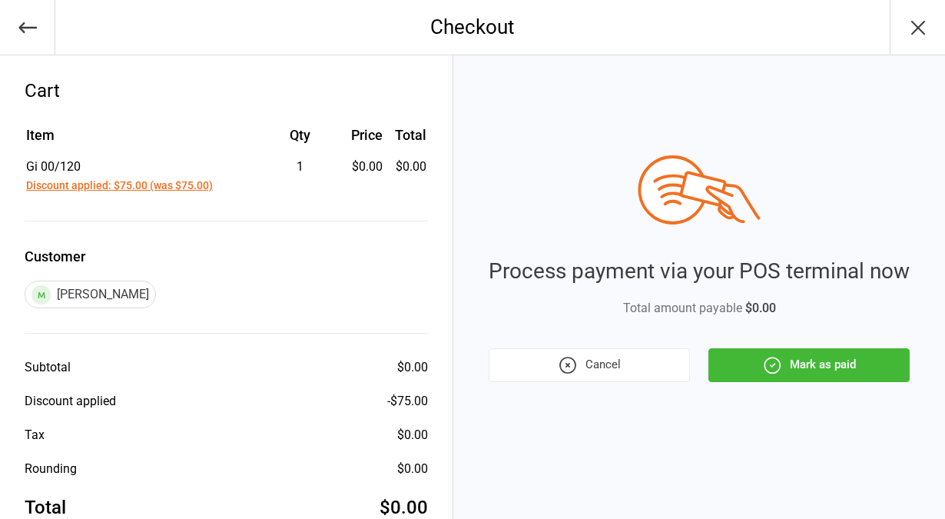
click at [787, 356] on button "Mark as paid" at bounding box center [809, 365] width 201 height 34
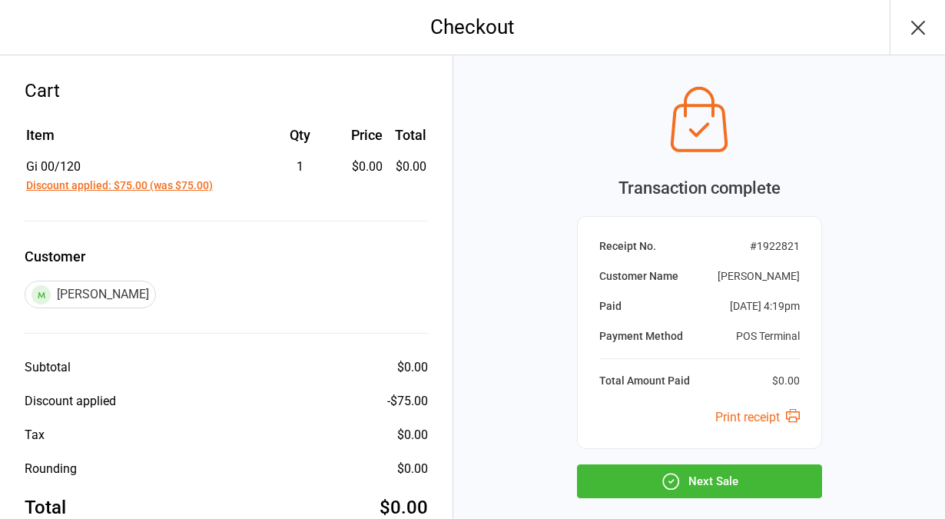
click at [701, 476] on button "Next Sale" at bounding box center [699, 481] width 245 height 34
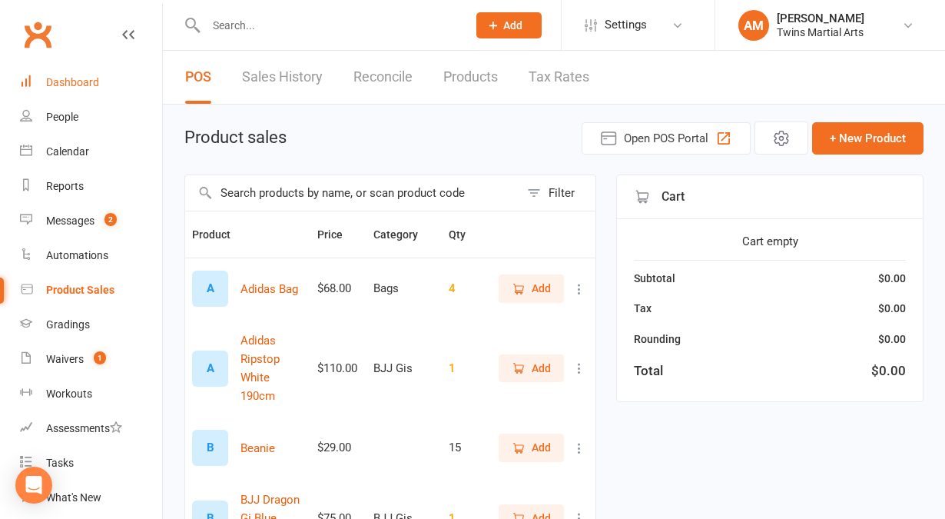
click at [77, 92] on link "Dashboard" at bounding box center [91, 82] width 142 height 35
